Goal: Task Accomplishment & Management: Use online tool/utility

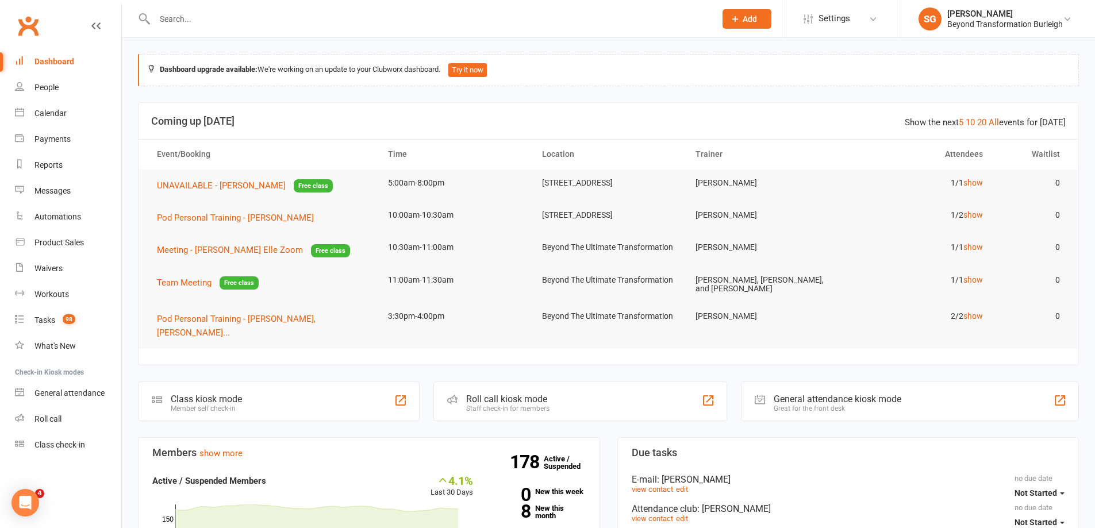
click at [67, 117] on link "Calendar" at bounding box center [68, 114] width 106 height 26
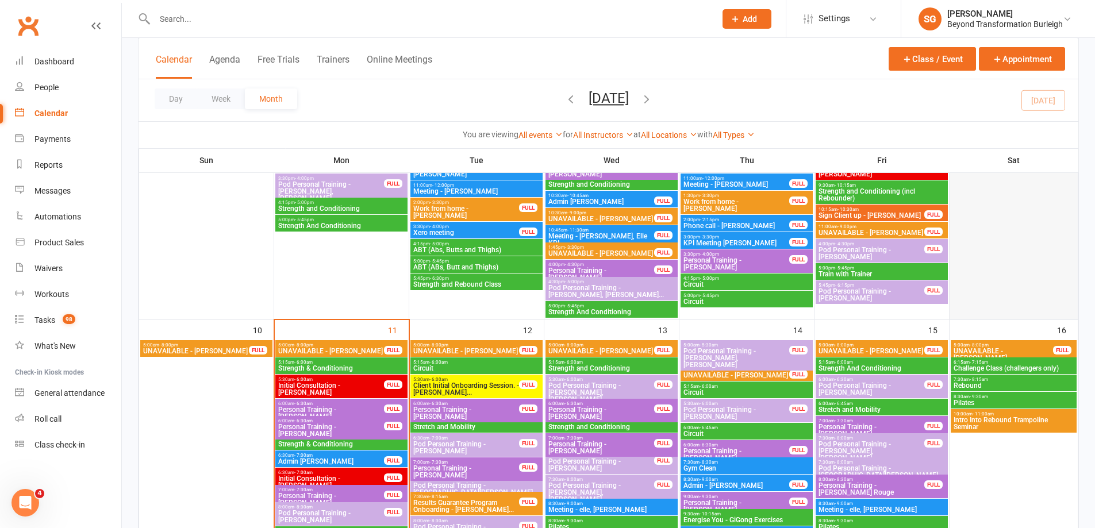
scroll to position [862, 0]
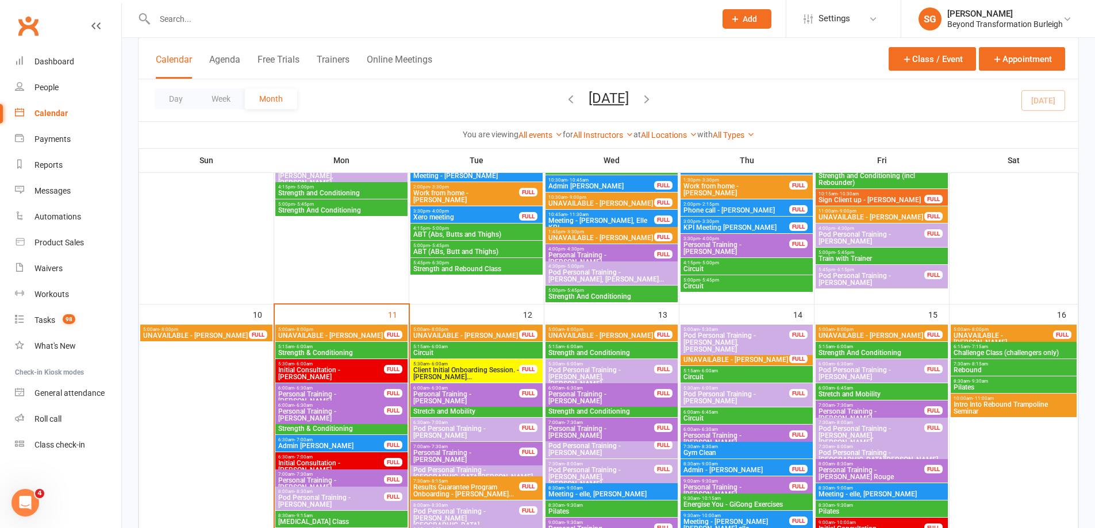
click at [1009, 399] on span "10:00am - 11:00am" at bounding box center [1013, 398] width 121 height 5
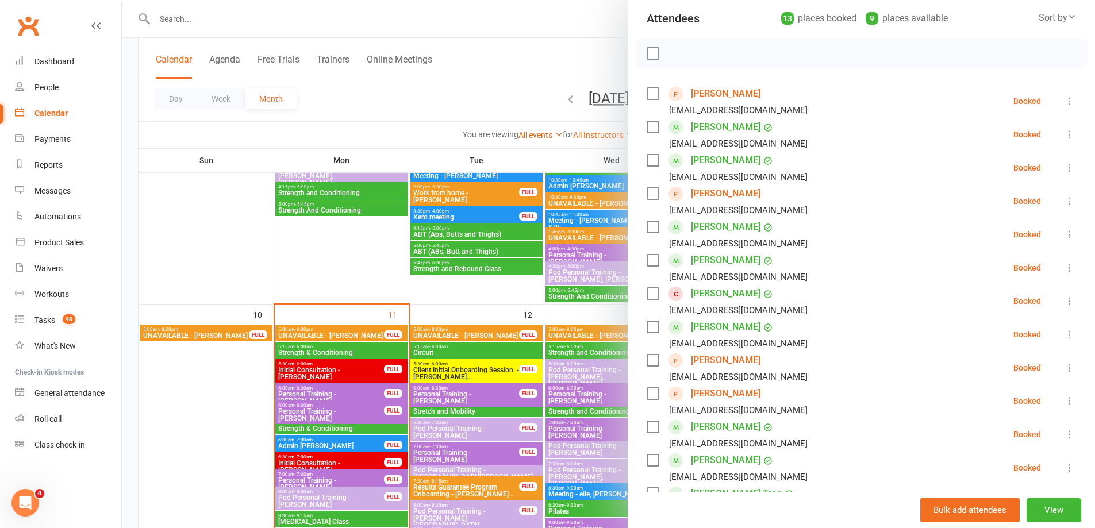
scroll to position [115, 0]
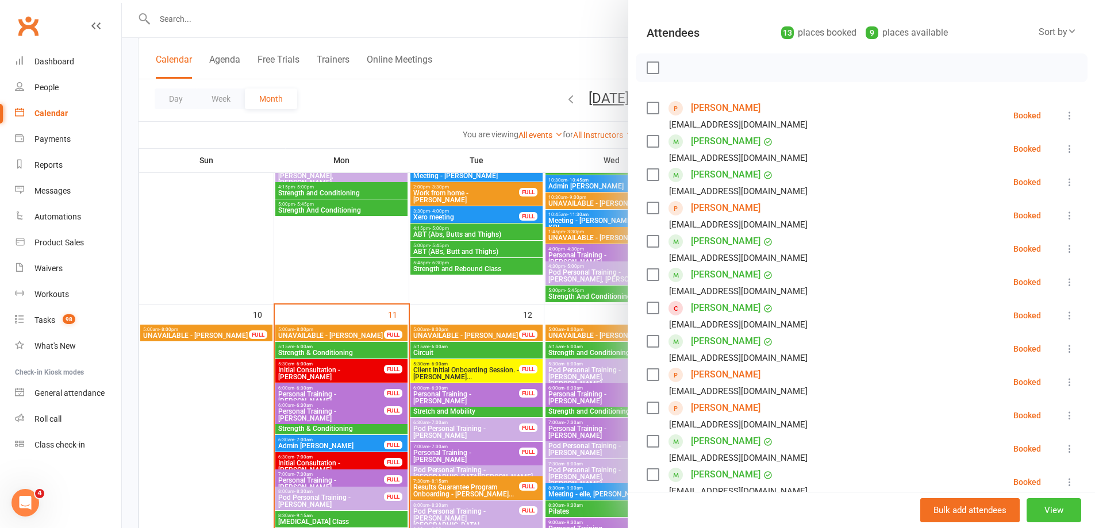
click at [1042, 512] on button "View" at bounding box center [1053, 510] width 55 height 24
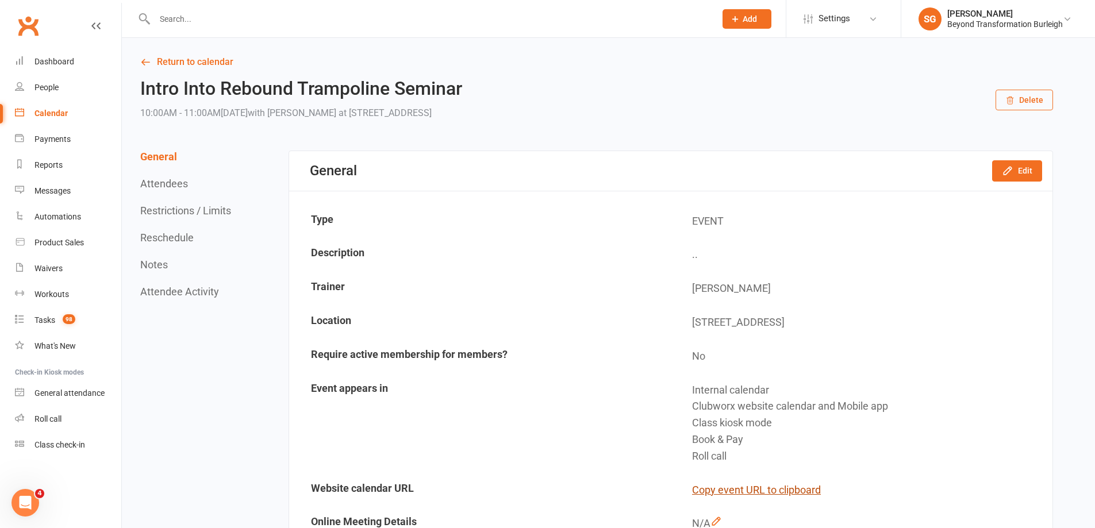
click at [781, 486] on button "Copy event URL to clipboard" at bounding box center [756, 490] width 129 height 17
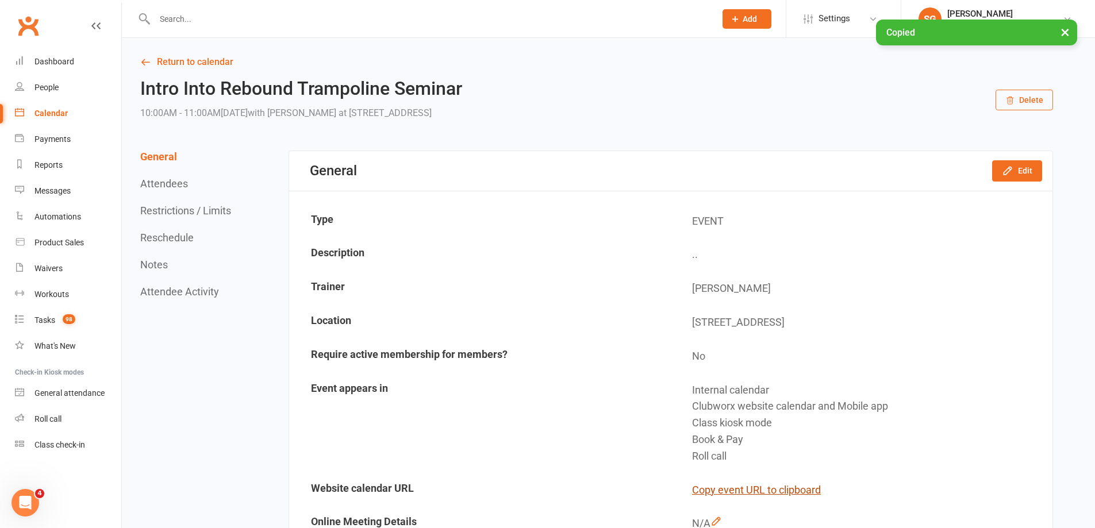
click at [781, 486] on button "Copy event URL to clipboard" at bounding box center [756, 490] width 129 height 17
